Goal: Find specific page/section: Find specific page/section

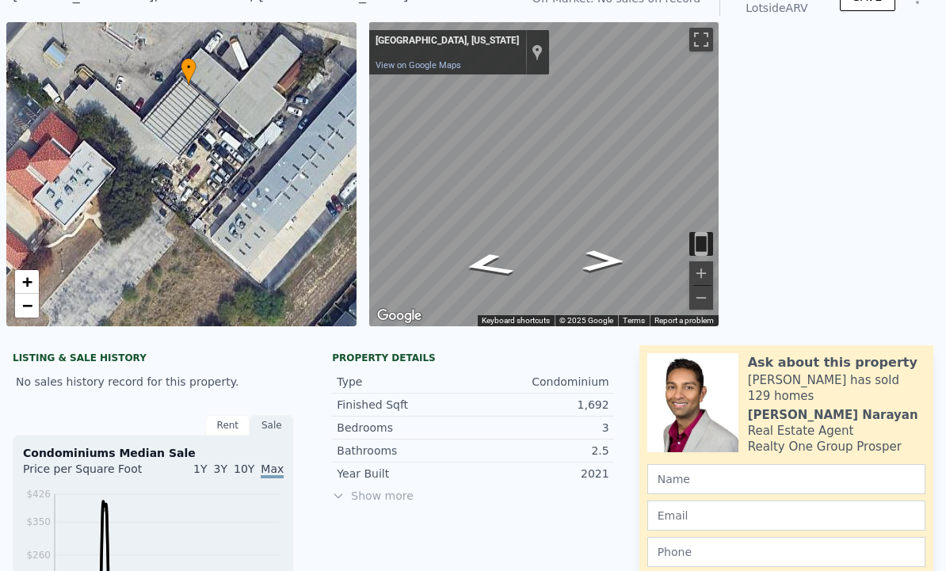
scroll to position [28, 0]
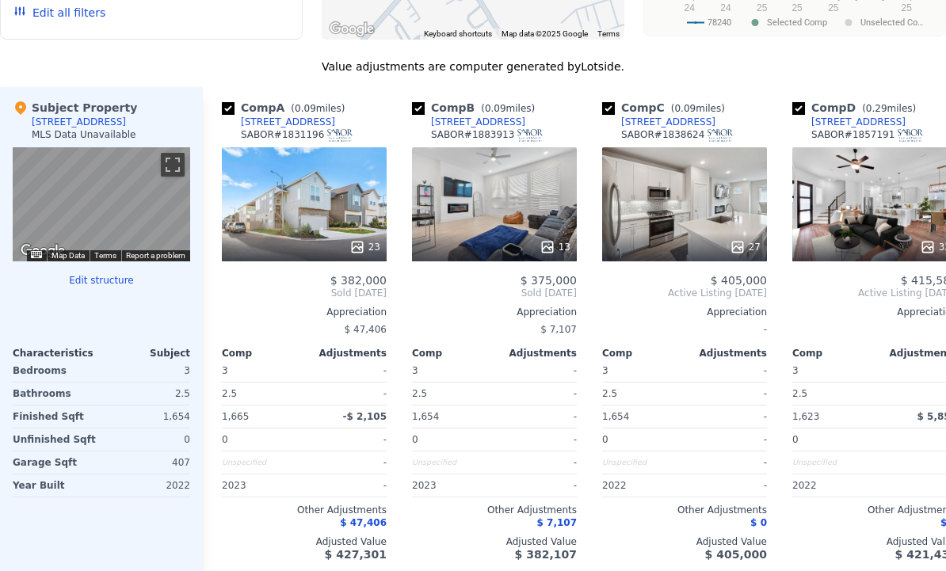
scroll to position [1249, 0]
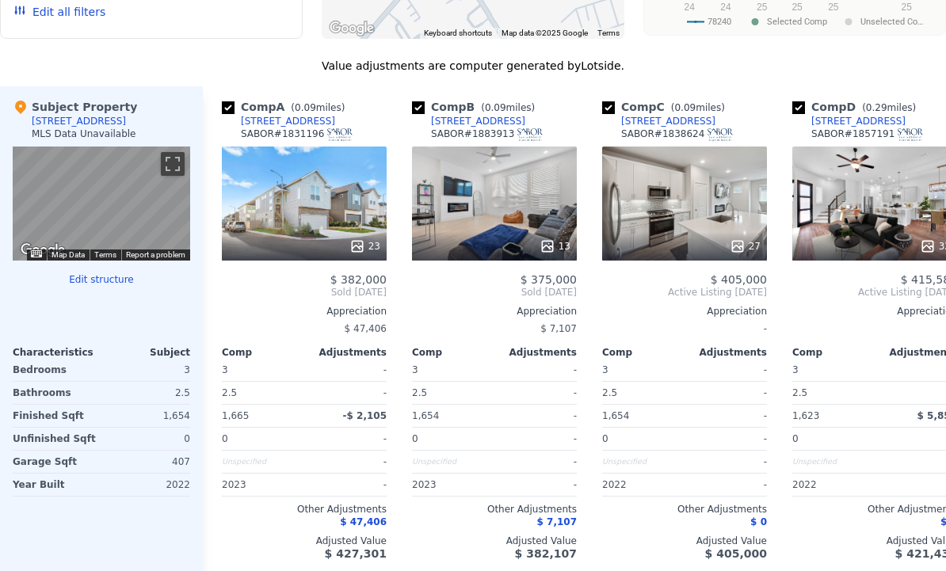
click at [448, 221] on div "13" at bounding box center [494, 204] width 165 height 114
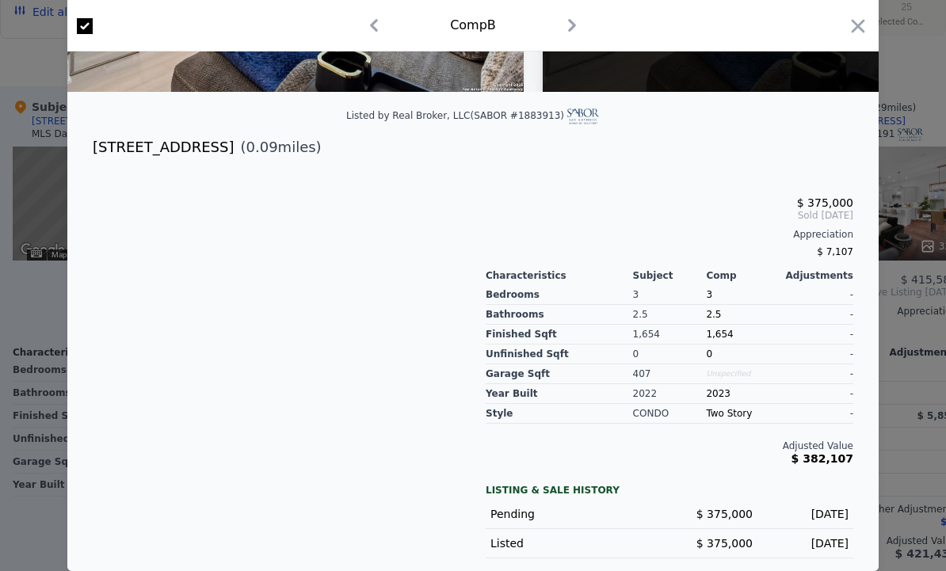
scroll to position [315, 0]
click at [861, 30] on icon "button" at bounding box center [858, 26] width 22 height 22
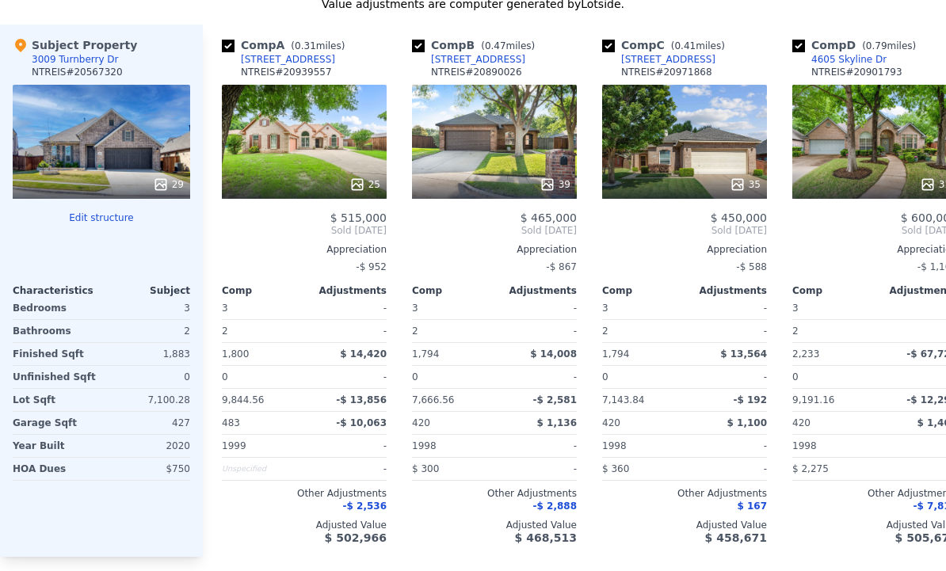
click at [62, 58] on div "3009 Turnberry Dr" at bounding box center [75, 59] width 87 height 13
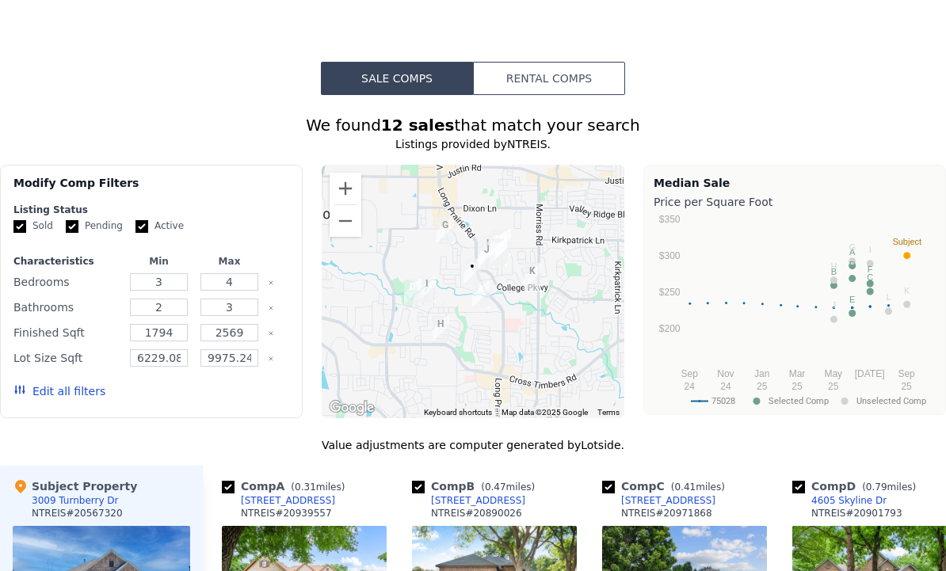
scroll to position [975, 0]
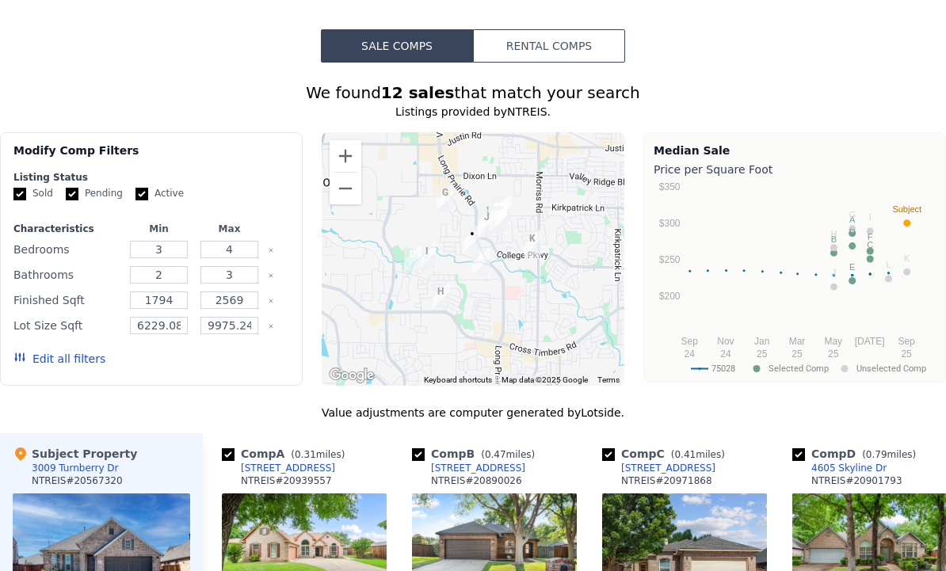
click at [75, 193] on input "Pending" at bounding box center [72, 194] width 13 height 13
checkbox input "false"
click at [138, 198] on input "Active" at bounding box center [142, 194] width 13 height 13
checkbox input "false"
click at [231, 369] on button "Update Search" at bounding box center [230, 359] width 120 height 22
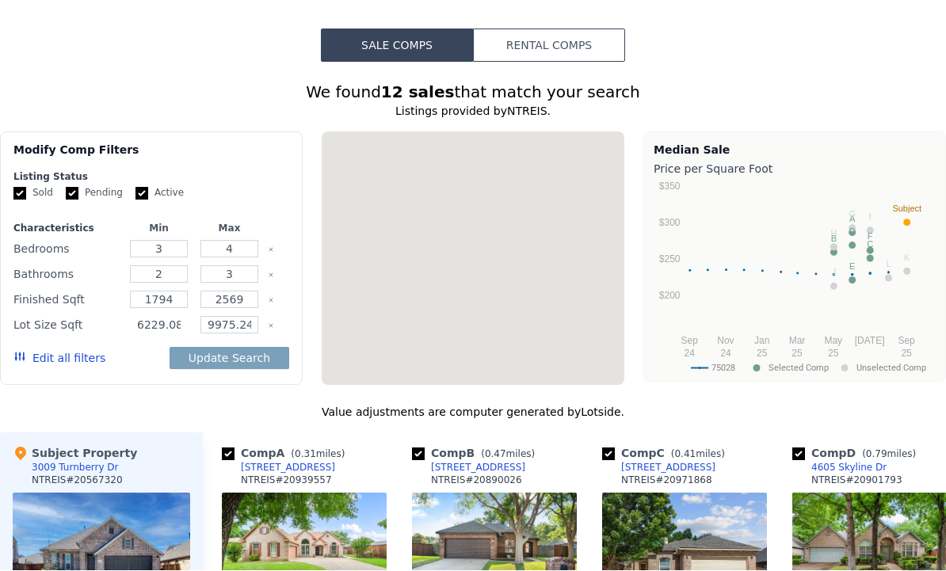
checkbox input "true"
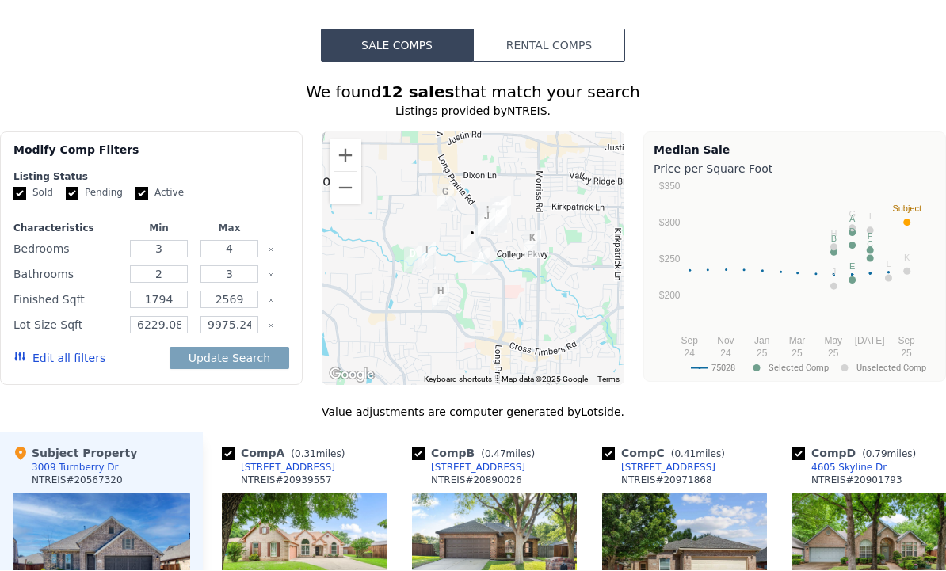
click at [148, 188] on label "Active" at bounding box center [160, 193] width 48 height 13
click at [148, 188] on input "Active" at bounding box center [142, 194] width 13 height 13
checkbox input "false"
click at [75, 196] on input "Pending" at bounding box center [72, 194] width 13 height 13
checkbox input "false"
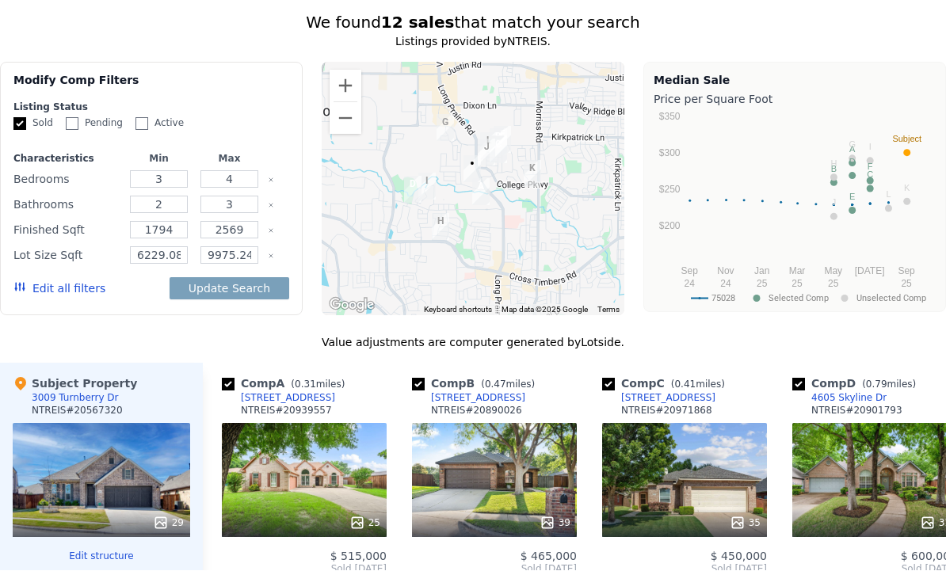
scroll to position [1033, 0]
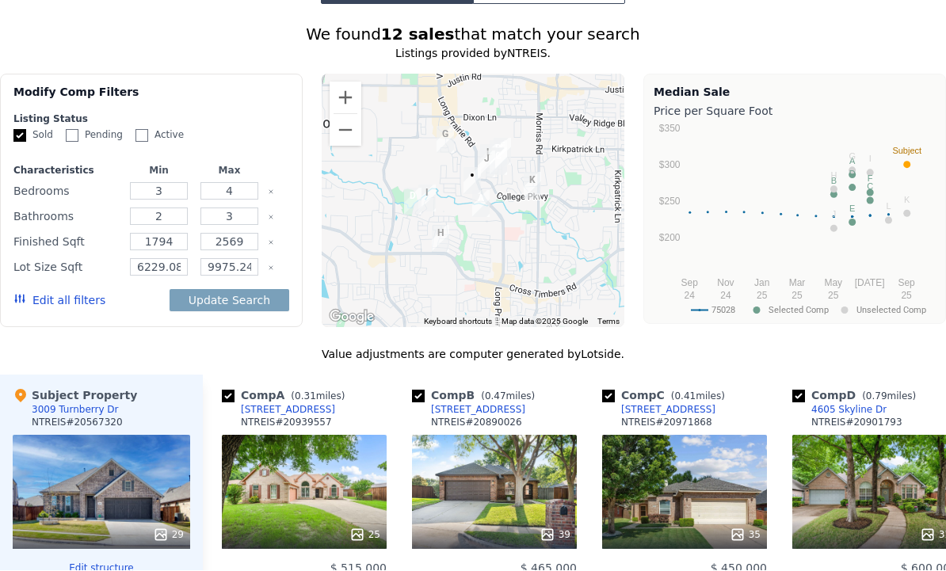
click at [41, 302] on button "Edit all filters" at bounding box center [59, 301] width 92 height 16
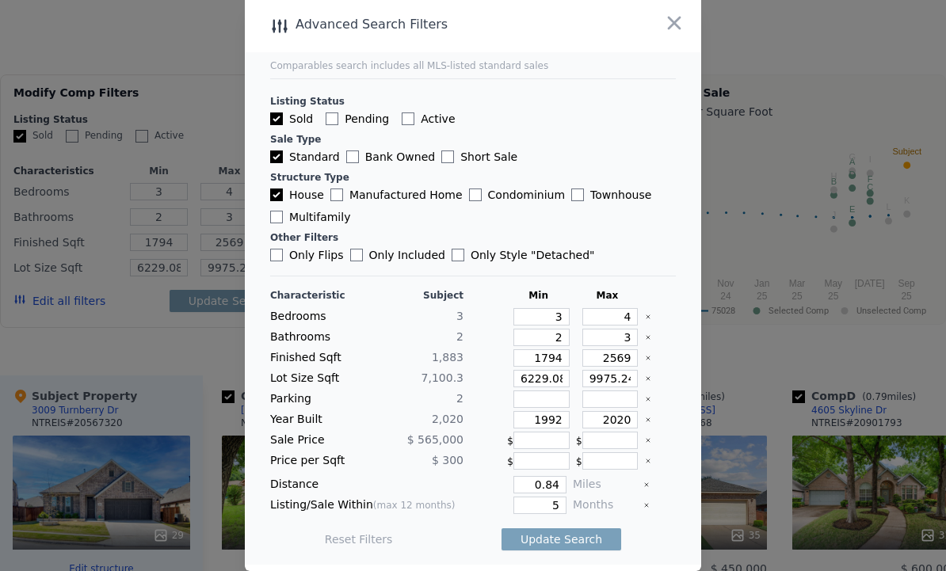
scroll to position [53, 0]
click at [595, 529] on button "Update Search" at bounding box center [562, 540] width 120 height 22
click at [585, 529] on button "Update Search" at bounding box center [562, 540] width 120 height 22
click at [796, 54] on div at bounding box center [473, 285] width 946 height 571
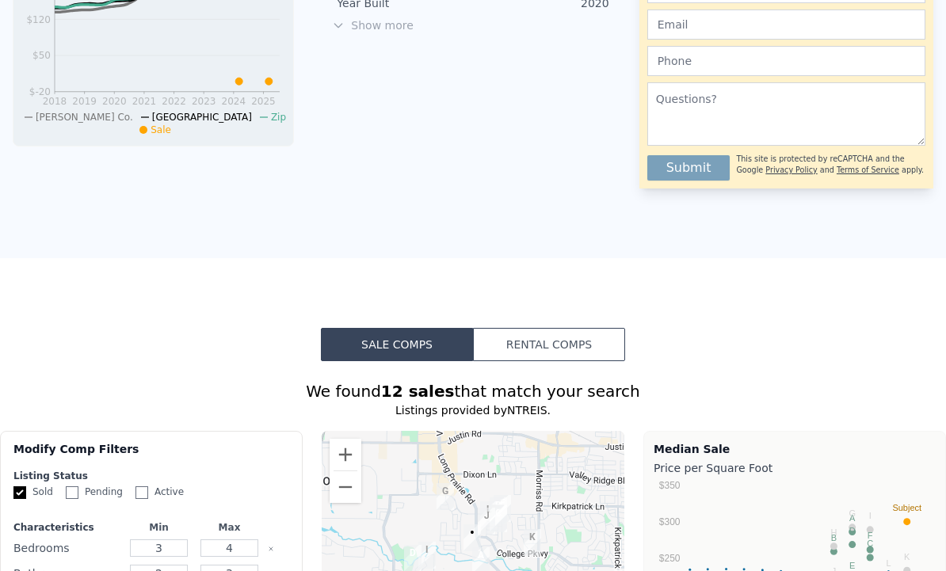
scroll to position [643, 0]
